Goal: Information Seeking & Learning: Get advice/opinions

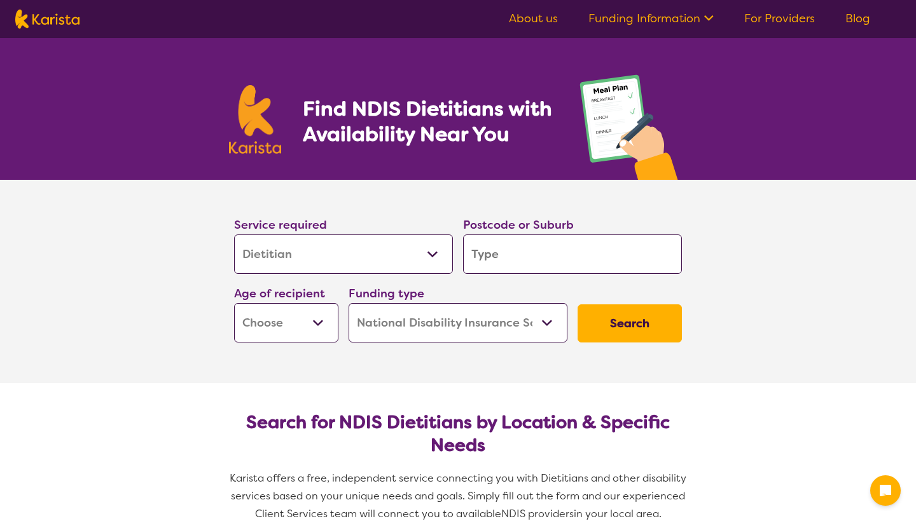
select select "Dietitian"
select select "NDIS"
select select "Dietitian"
select select "NDIS"
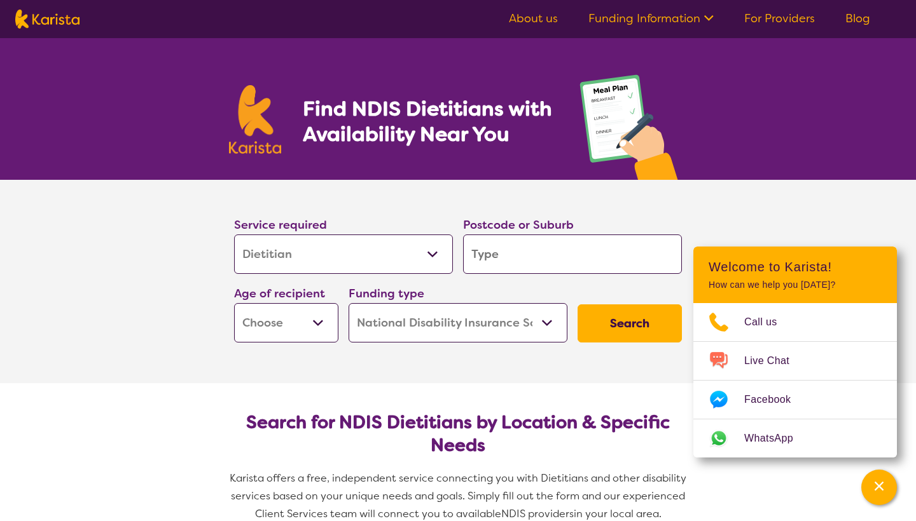
click at [572, 270] on input "search" at bounding box center [572, 254] width 219 height 39
type input "3"
type input "30"
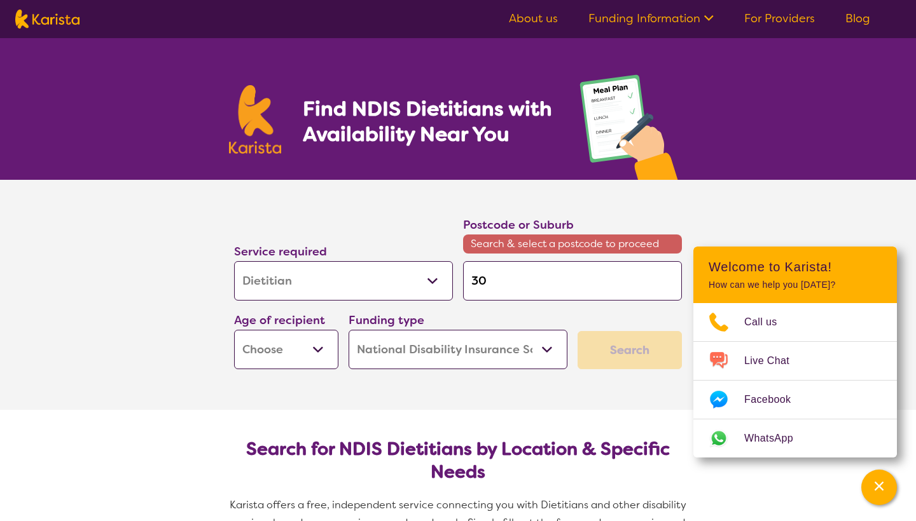
type input "304"
type input "3046"
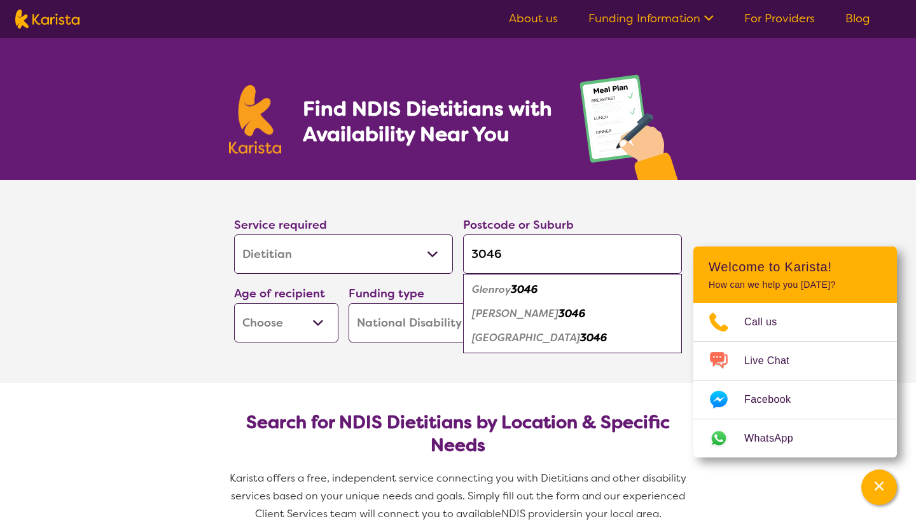
type input "3046"
click at [570, 315] on div "[PERSON_NAME] 3046" at bounding box center [572, 314] width 206 height 24
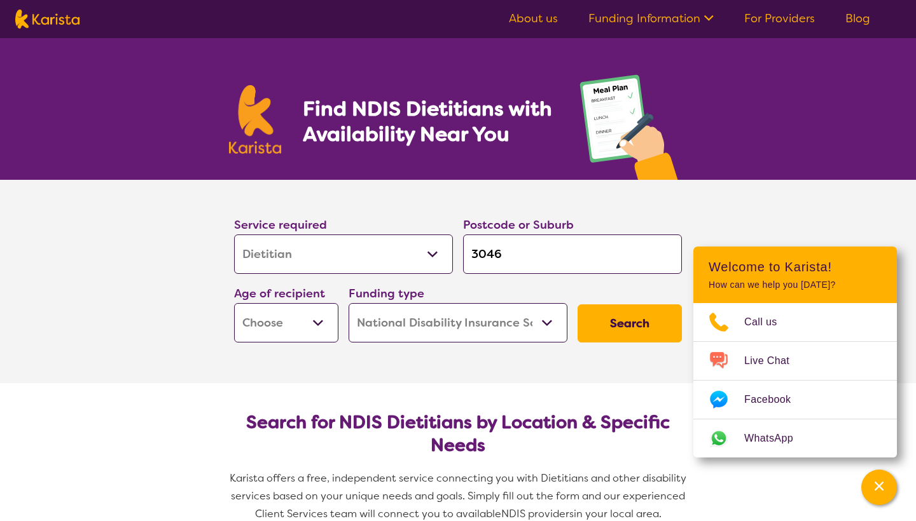
select select "AD"
click at [624, 338] on button "Search" at bounding box center [629, 324] width 104 height 38
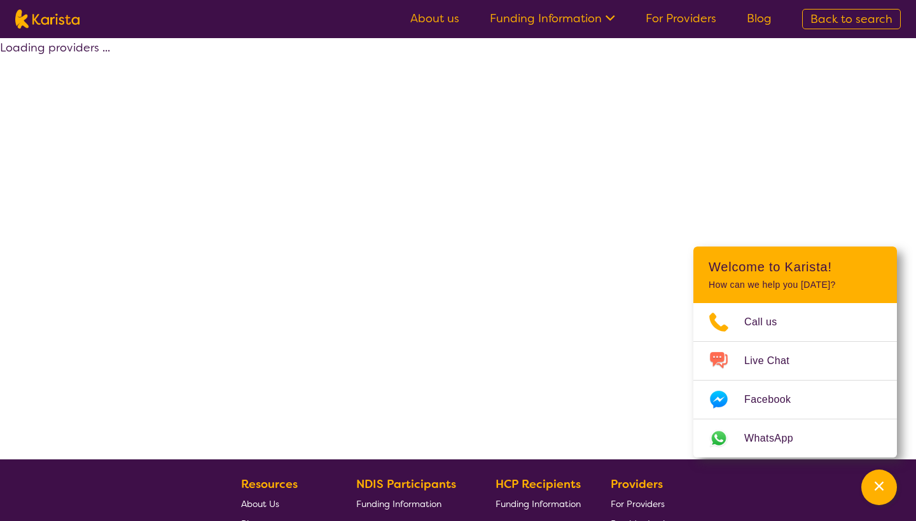
select select "by_score"
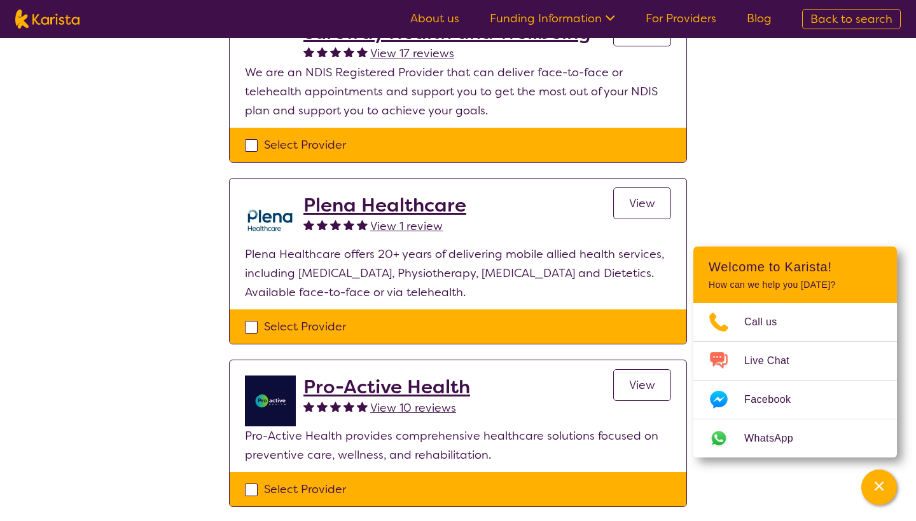
scroll to position [167, 0]
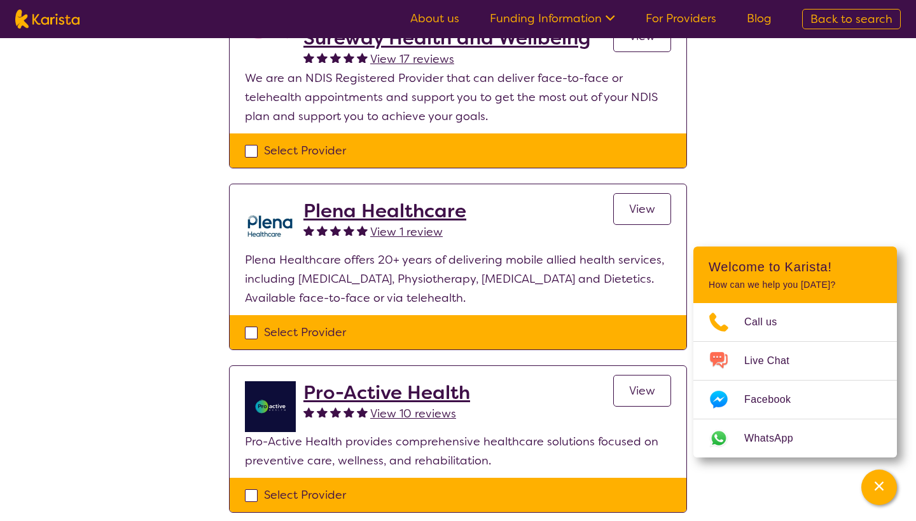
click at [325, 151] on div "Select Provider" at bounding box center [458, 150] width 426 height 19
checkbox input "true"
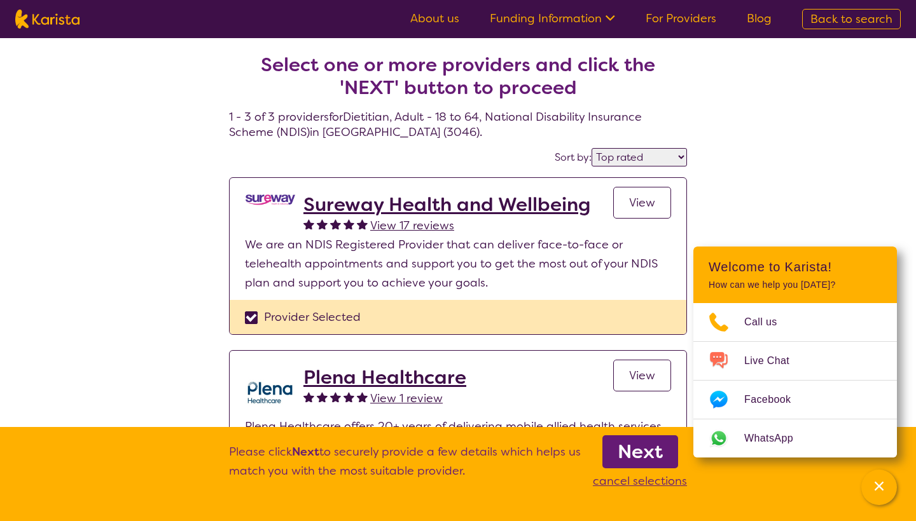
click at [652, 217] on link "View" at bounding box center [642, 203] width 58 height 32
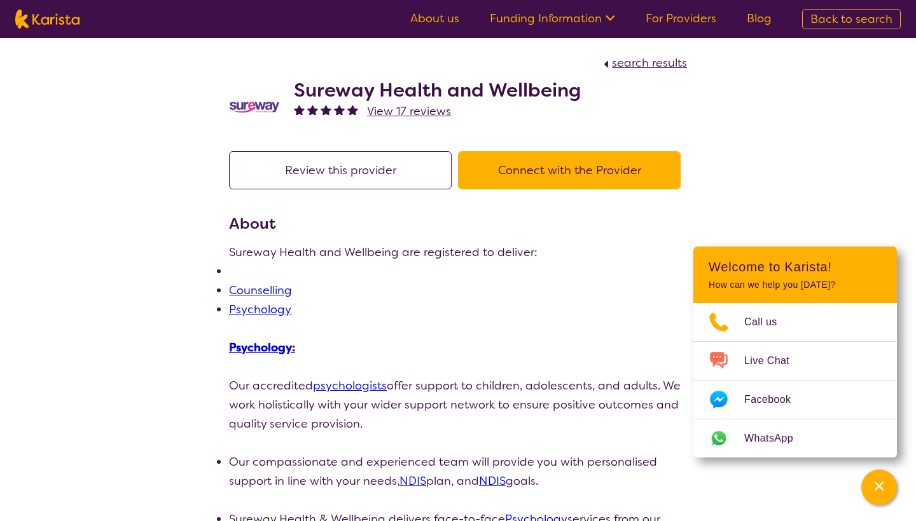
click at [233, 272] on li at bounding box center [458, 271] width 458 height 19
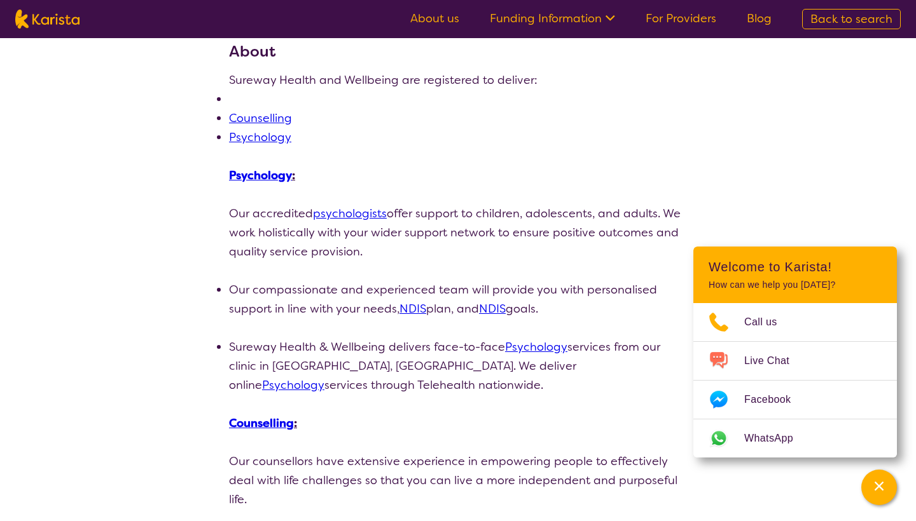
scroll to position [172, 0]
select select "by_score"
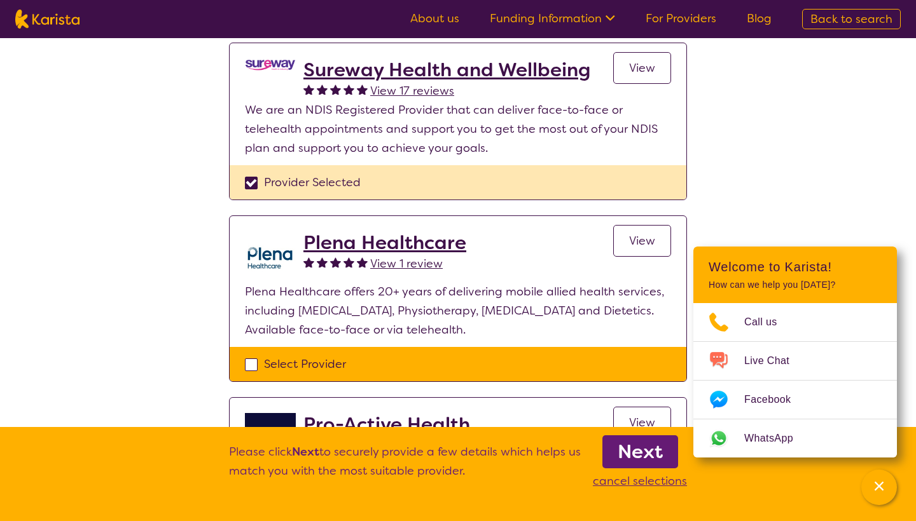
scroll to position [138, 0]
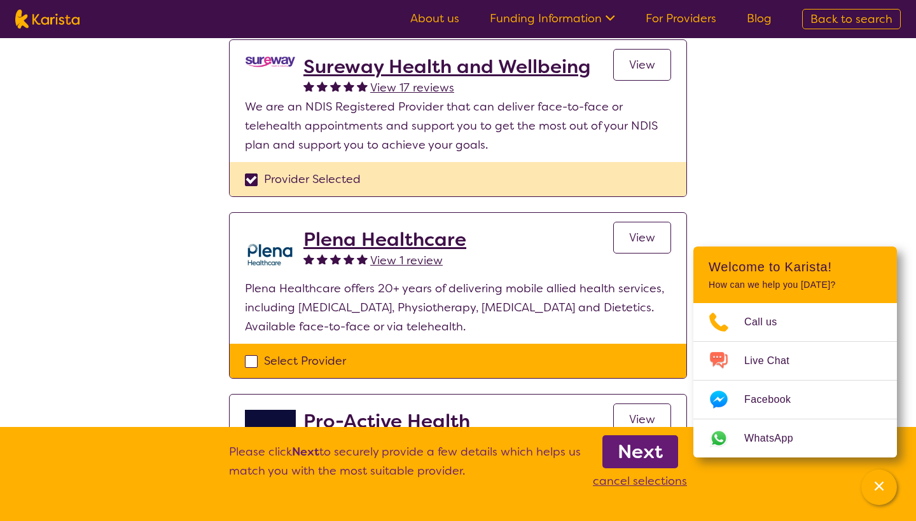
click at [325, 359] on div "Select Provider" at bounding box center [458, 361] width 426 height 19
checkbox input "true"
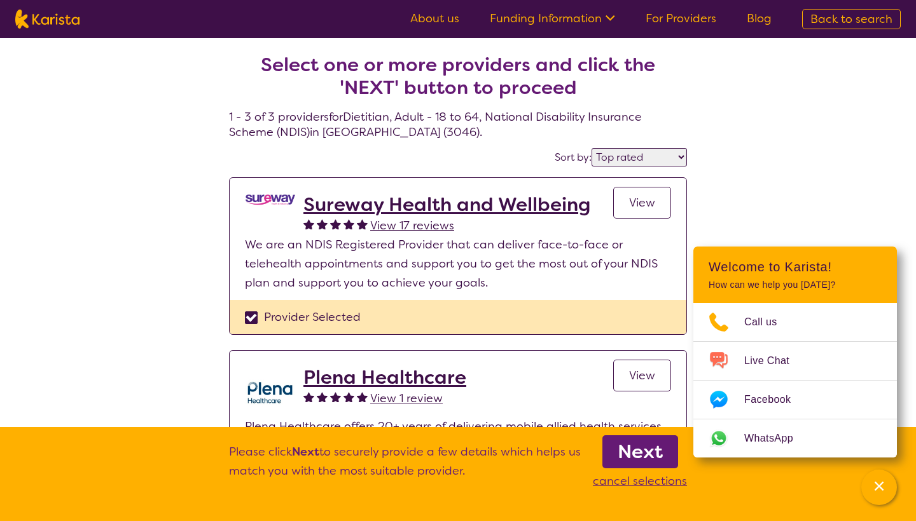
click at [661, 378] on link "View" at bounding box center [642, 376] width 58 height 32
